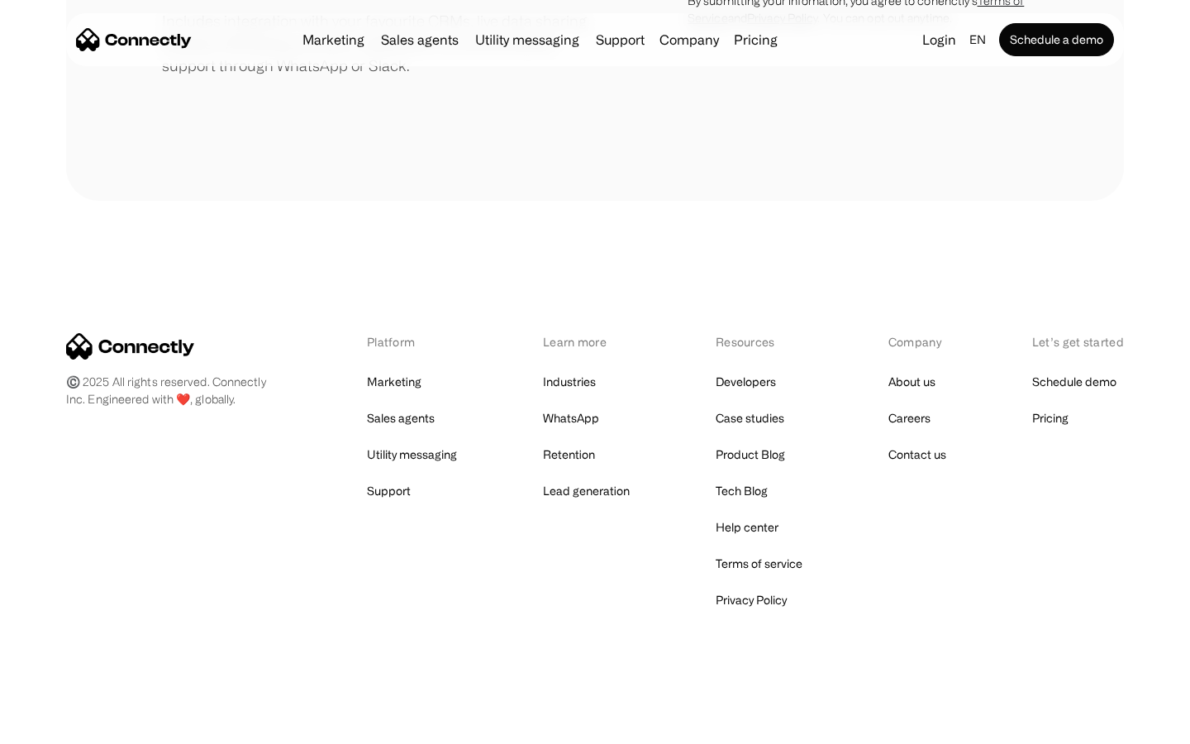
scroll to position [768, 0]
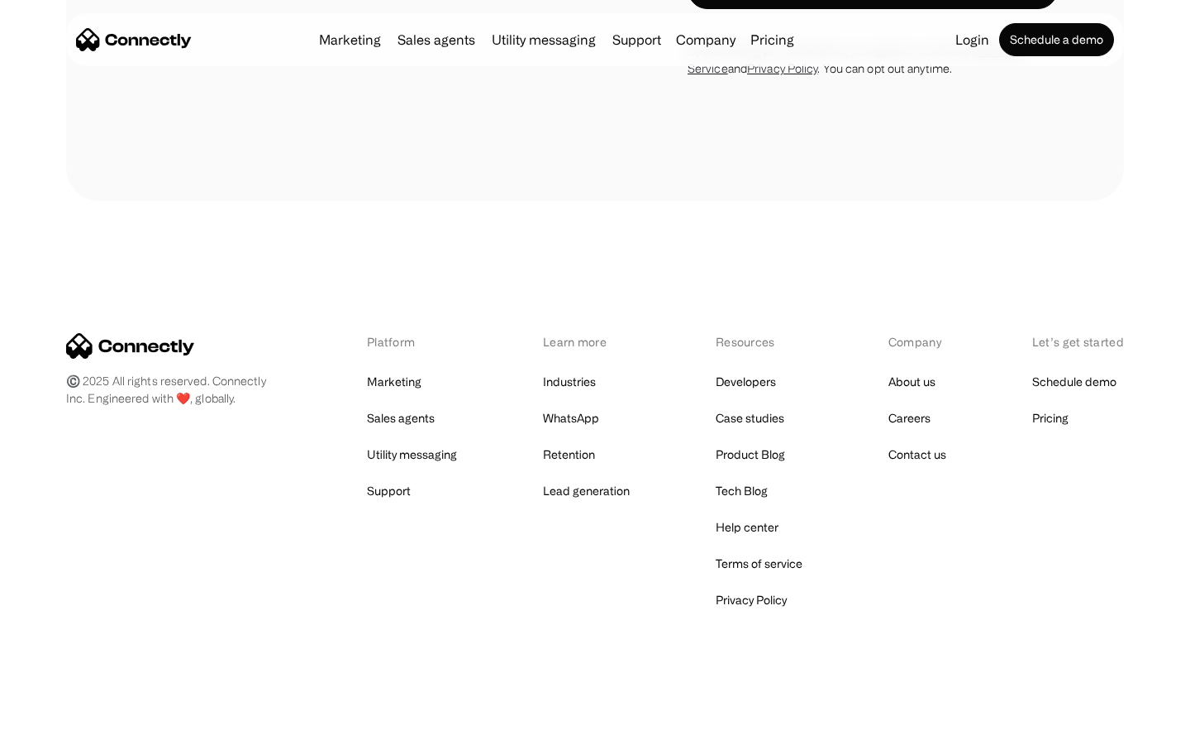
scroll to position [1521, 0]
